Goal: Transaction & Acquisition: Purchase product/service

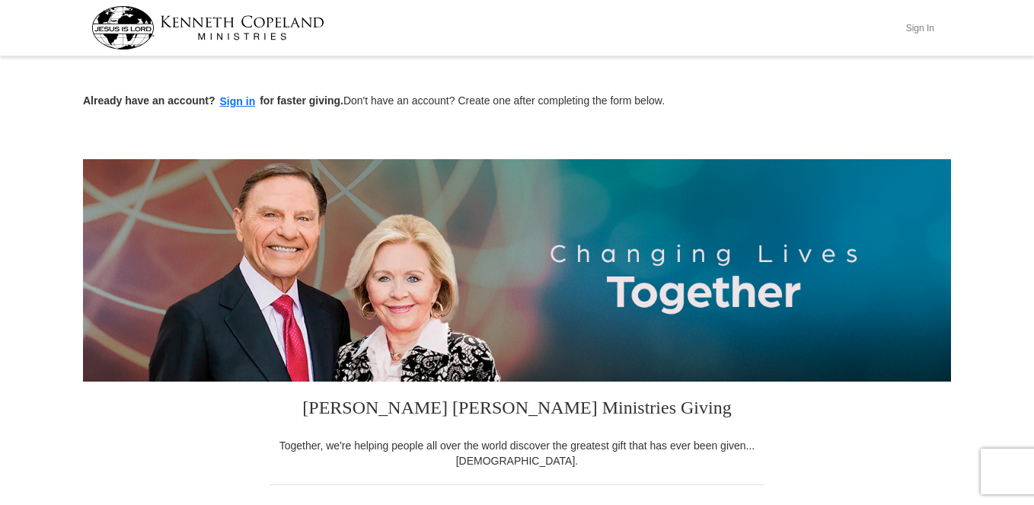
click at [920, 30] on button "Sign In" at bounding box center [920, 28] width 46 height 24
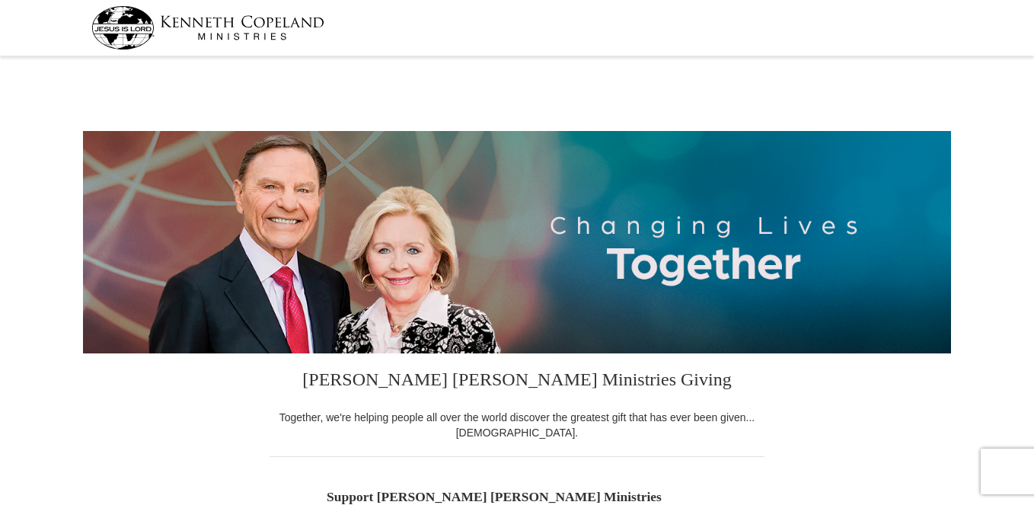
select select "CA"
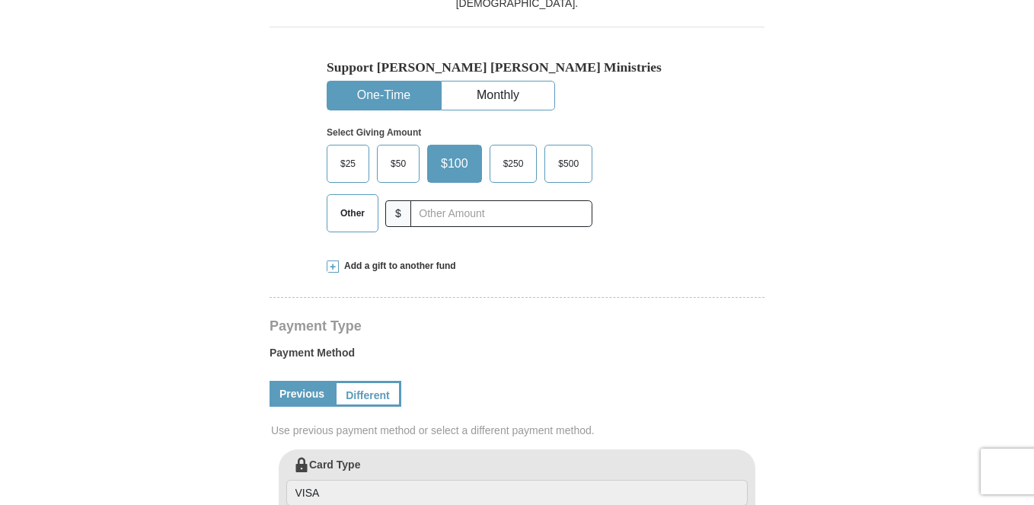
click at [334, 260] on span at bounding box center [333, 266] width 12 height 12
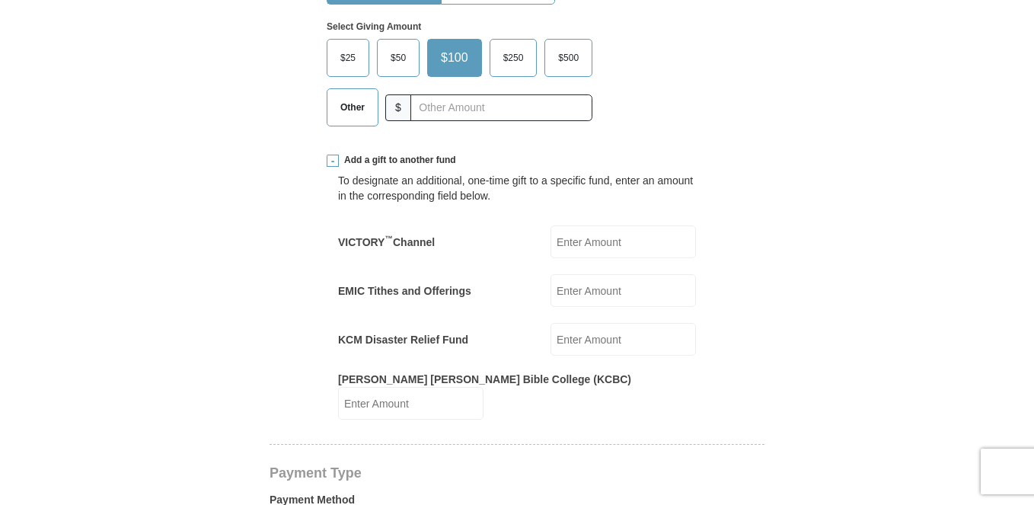
scroll to position [541, 0]
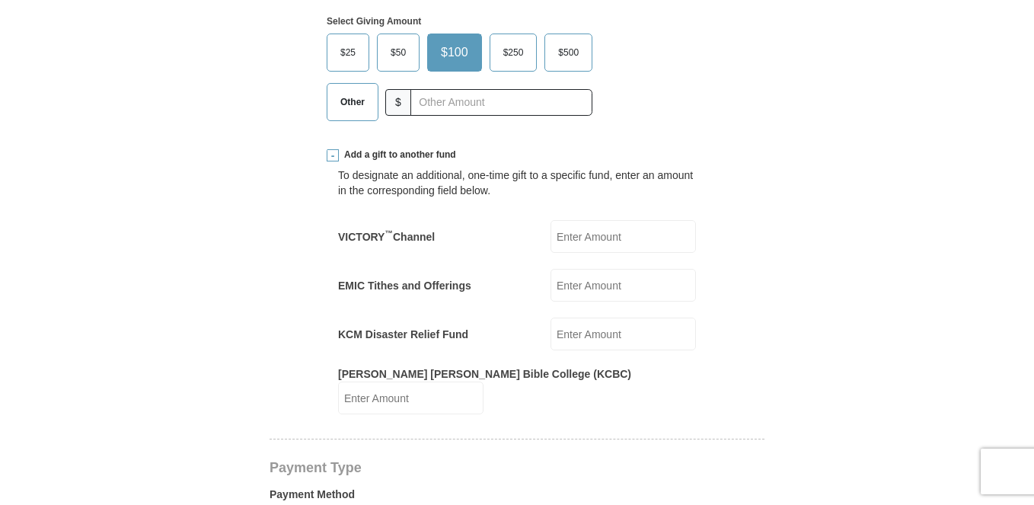
click at [615, 285] on input "EMIC Tithes and Offerings" at bounding box center [623, 285] width 145 height 33
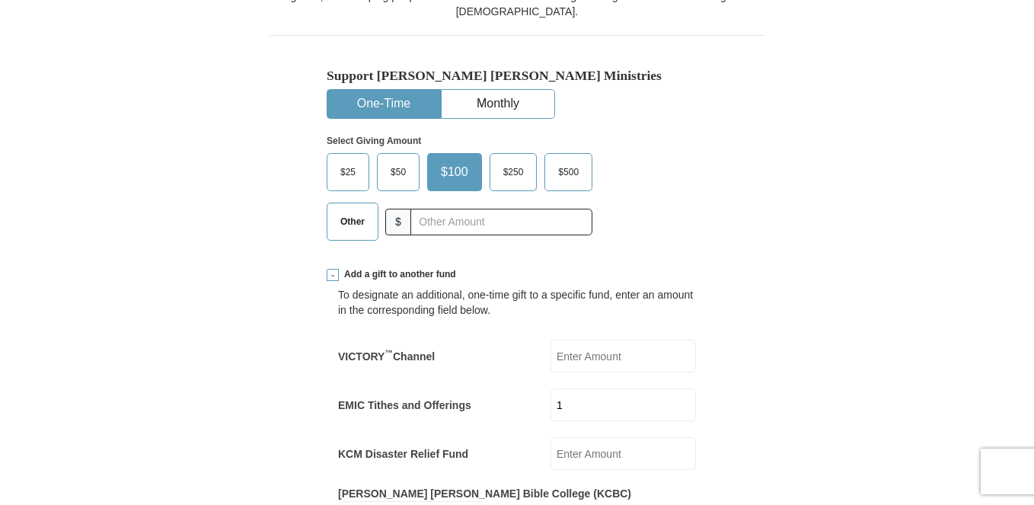
scroll to position [420, 0]
type input "1"
click at [357, 216] on span "Other" at bounding box center [353, 222] width 40 height 23
click at [0, 0] on input "Other" at bounding box center [0, 0] width 0 height 0
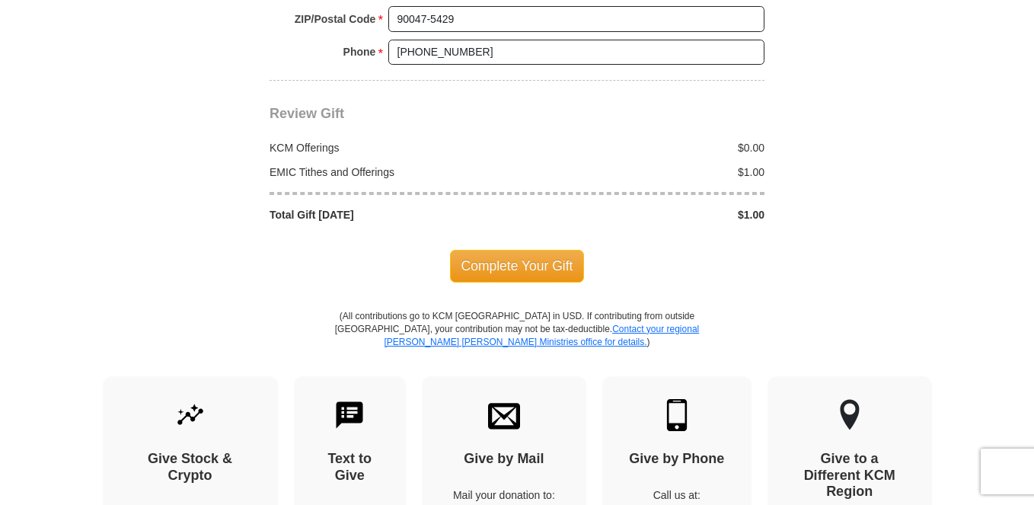
scroll to position [1603, 0]
type input "0"
click at [528, 249] on span "Complete Your Gift" at bounding box center [517, 265] width 135 height 32
